Goal: Information Seeking & Learning: Learn about a topic

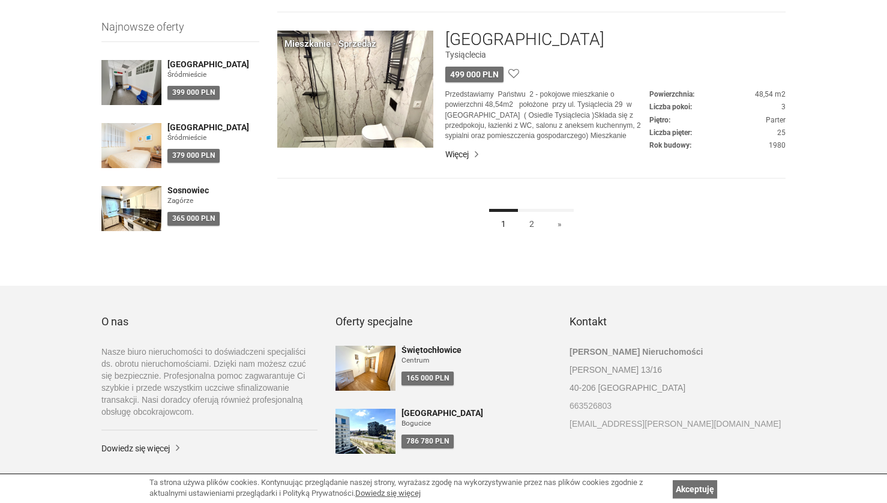
scroll to position [1034, 0]
click at [533, 224] on link "2" at bounding box center [531, 221] width 29 height 27
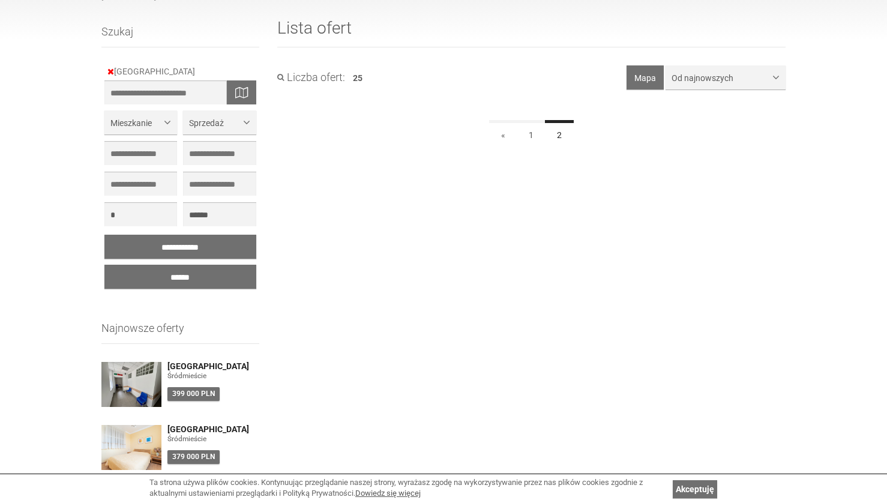
scroll to position [124, 0]
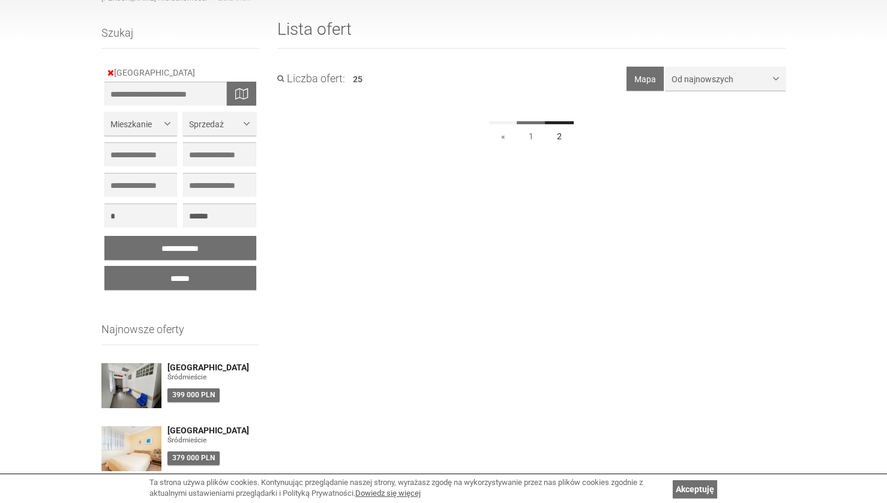
click at [531, 130] on link "1" at bounding box center [530, 134] width 29 height 27
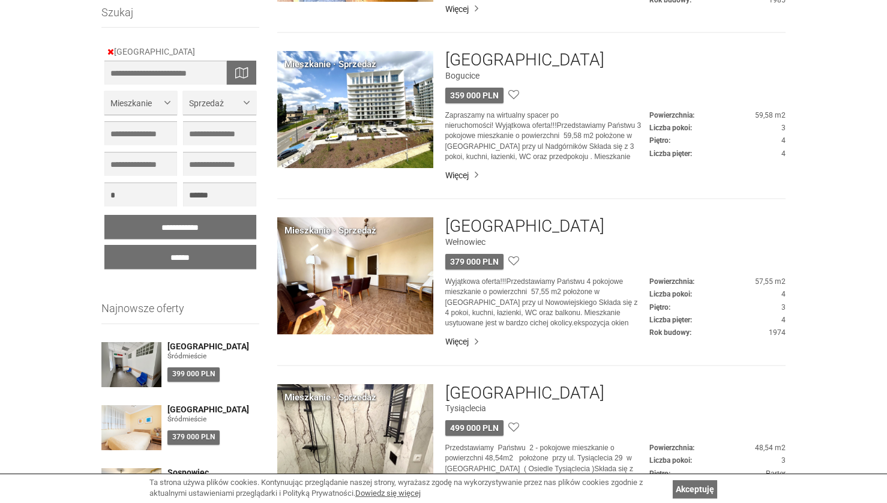
scroll to position [437, 0]
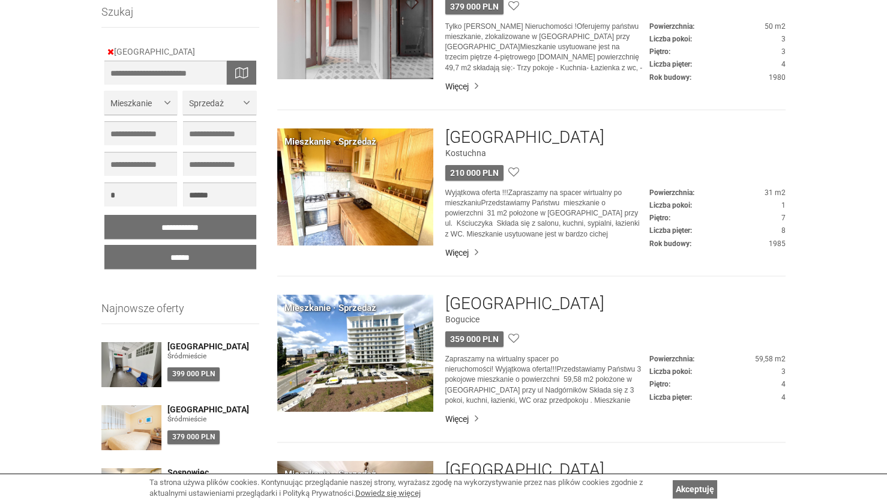
click at [141, 359] on img at bounding box center [131, 364] width 60 height 45
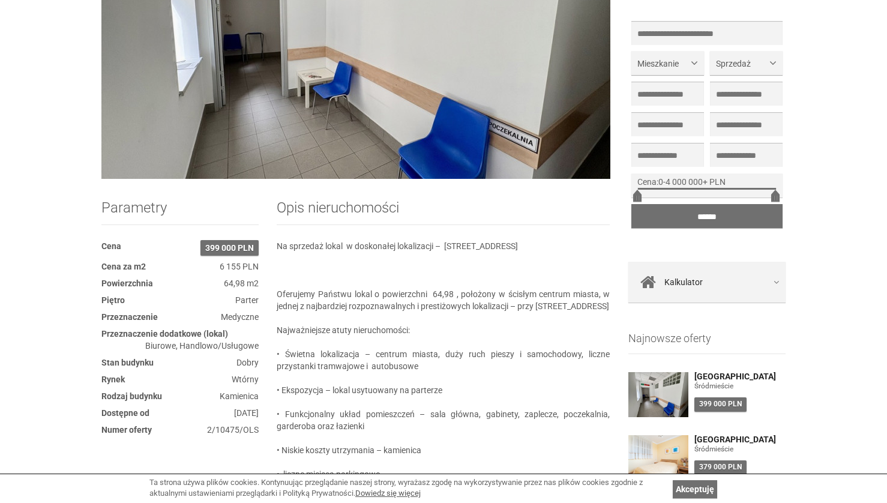
scroll to position [551, 0]
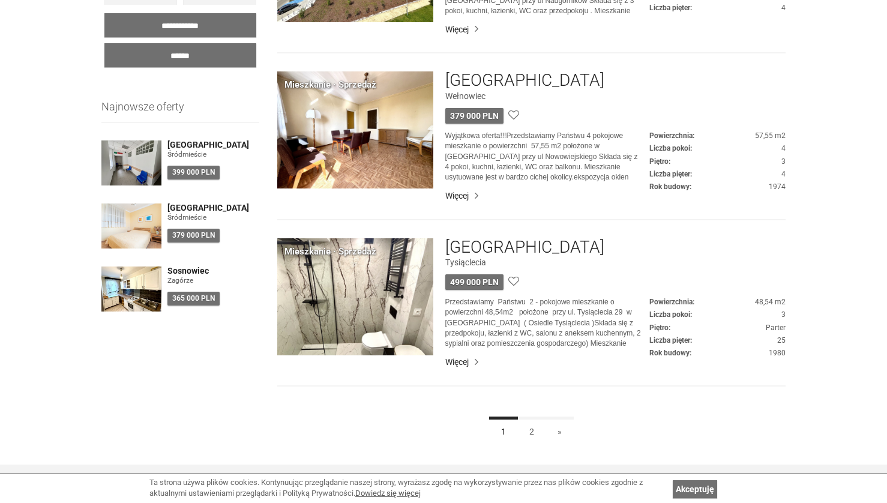
scroll to position [854, 0]
